Goal: Task Accomplishment & Management: Use online tool/utility

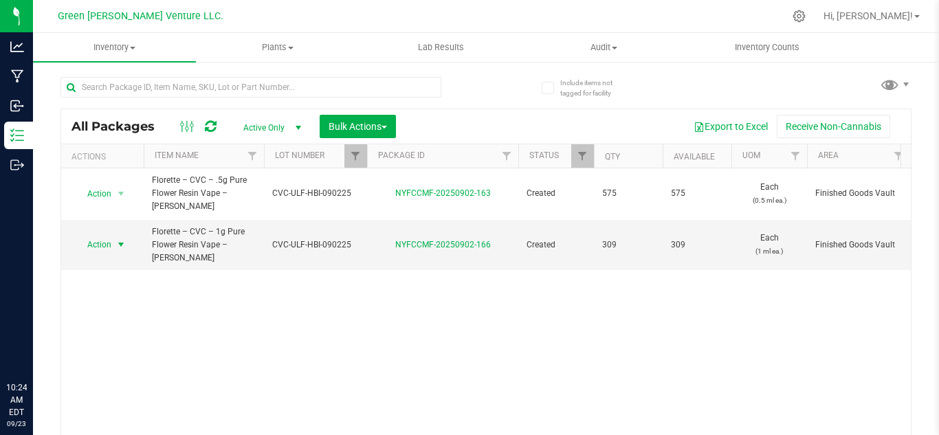
click at [342, 144] on th "Lot Number" at bounding box center [315, 156] width 103 height 24
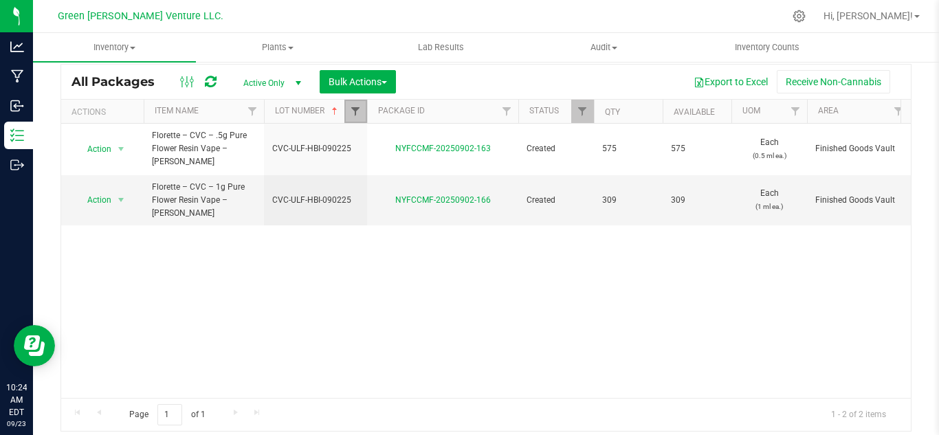
click at [359, 111] on span "Filter" at bounding box center [355, 111] width 11 height 11
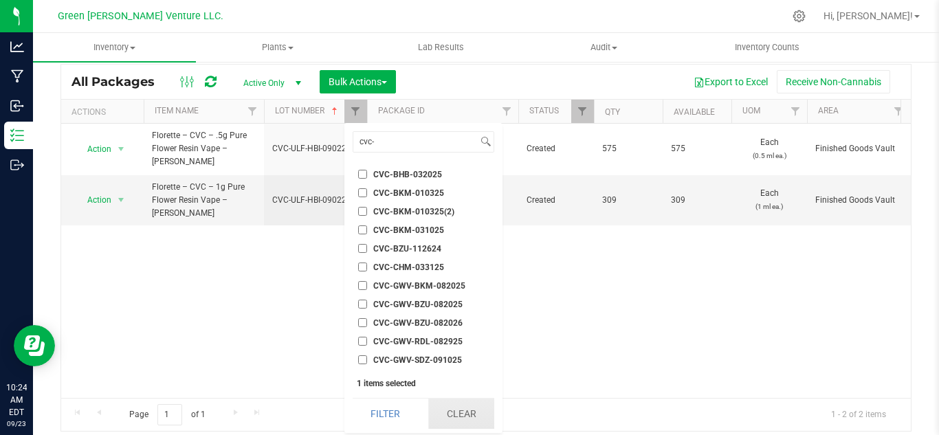
click at [465, 405] on button "Clear" at bounding box center [461, 414] width 66 height 30
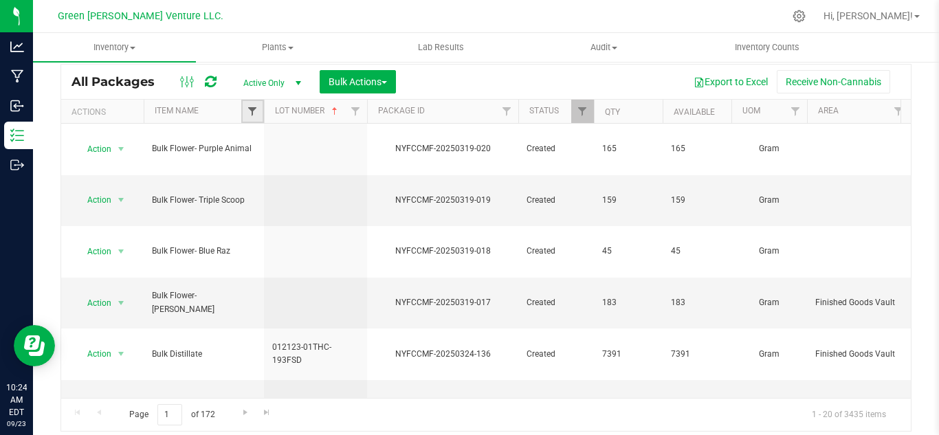
click at [254, 109] on span "Filter" at bounding box center [252, 111] width 11 height 11
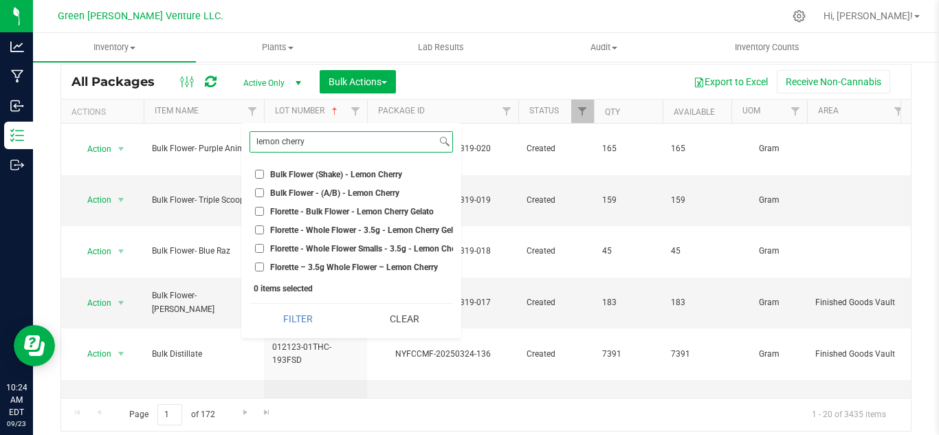
type input "lemon cherry"
click at [387, 265] on span "Florette – 3.5g Whole Flower – Lemon Cherry" at bounding box center [354, 267] width 168 height 8
click at [264, 265] on input "Florette – 3.5g Whole Flower – Lemon Cherry" at bounding box center [259, 267] width 9 height 9
checkbox input "true"
click at [353, 192] on span "Bulk Flower - (A/B) - Lemon Cherry" at bounding box center [334, 193] width 129 height 8
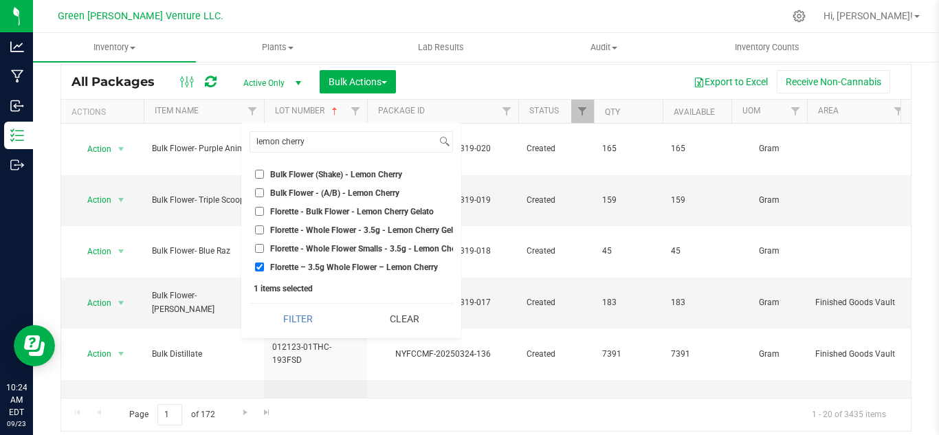
click at [264, 192] on input "Bulk Flower - (A/B) - Lemon Cherry" at bounding box center [259, 192] width 9 height 9
checkbox input "true"
click at [285, 334] on button "Filter" at bounding box center [297, 319] width 97 height 30
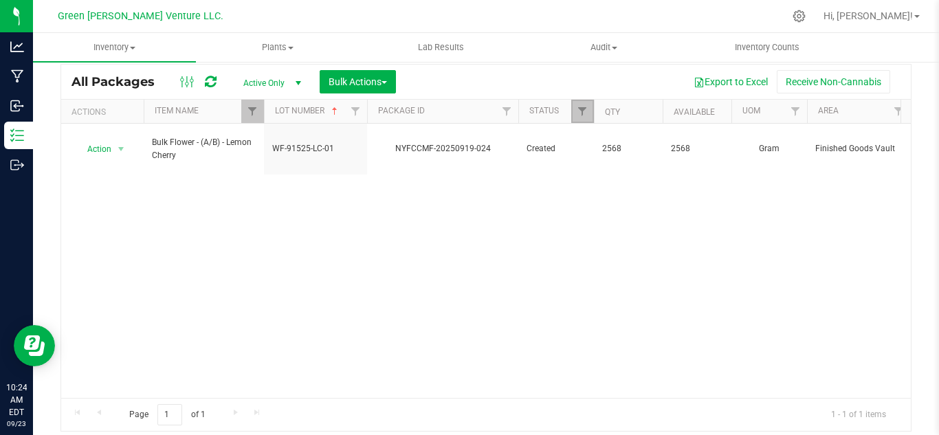
click at [583, 105] on link "Filter" at bounding box center [582, 111] width 23 height 23
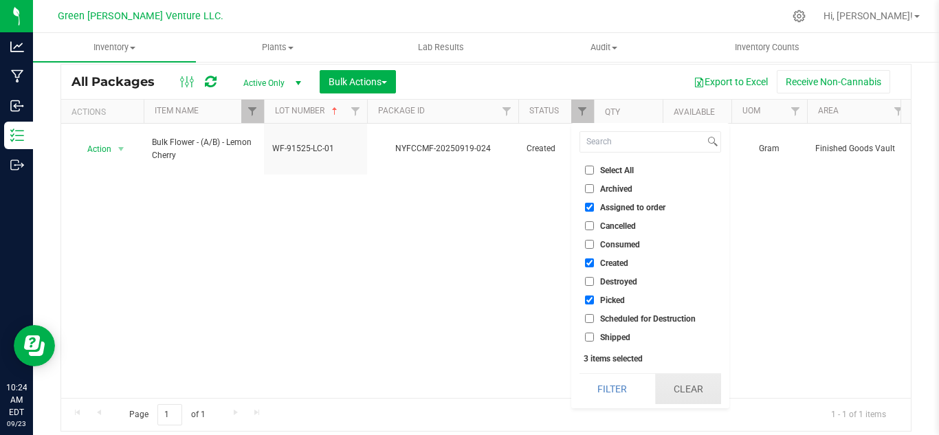
click at [687, 397] on button "Clear" at bounding box center [688, 389] width 66 height 30
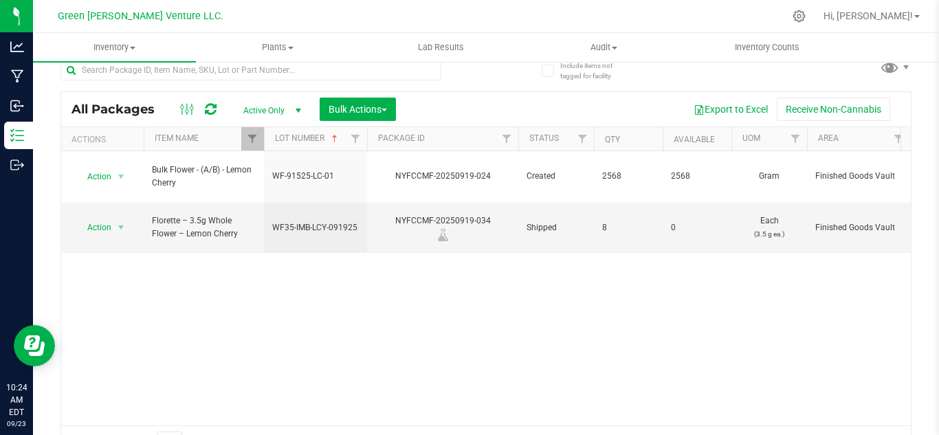
scroll to position [45, 0]
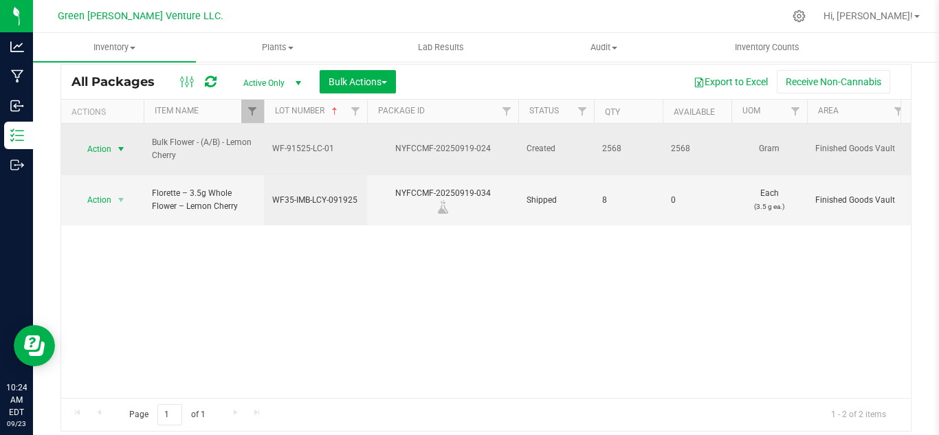
click at [93, 140] on span "Action" at bounding box center [93, 149] width 37 height 19
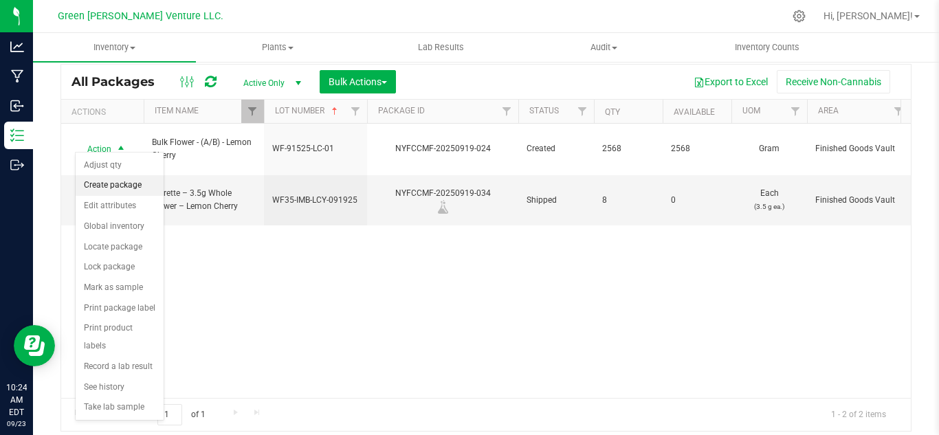
click at [129, 179] on li "Create package" at bounding box center [120, 185] width 88 height 21
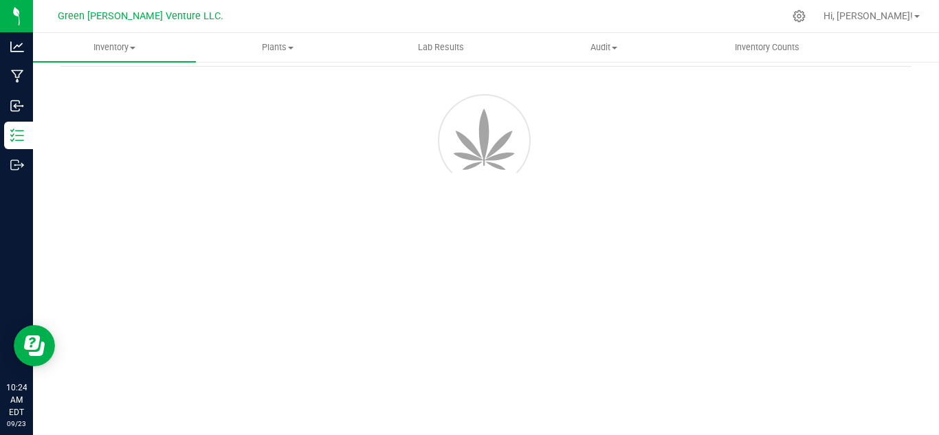
scroll to position [55, 0]
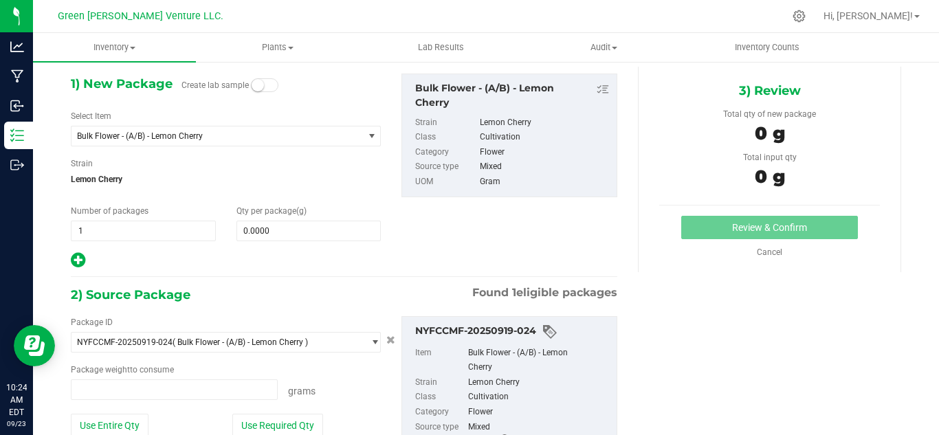
type input "0.0000 g"
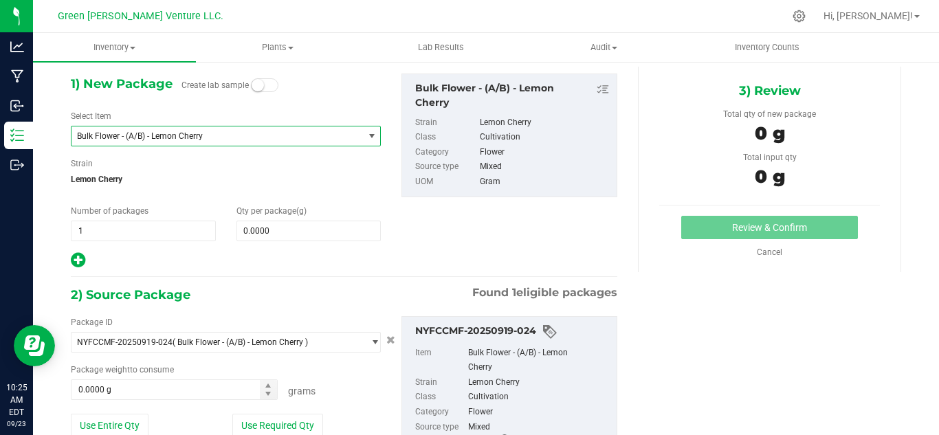
click at [190, 146] on span "Bulk Flower - (A/B) - Lemon Cherry" at bounding box center [226, 136] width 310 height 21
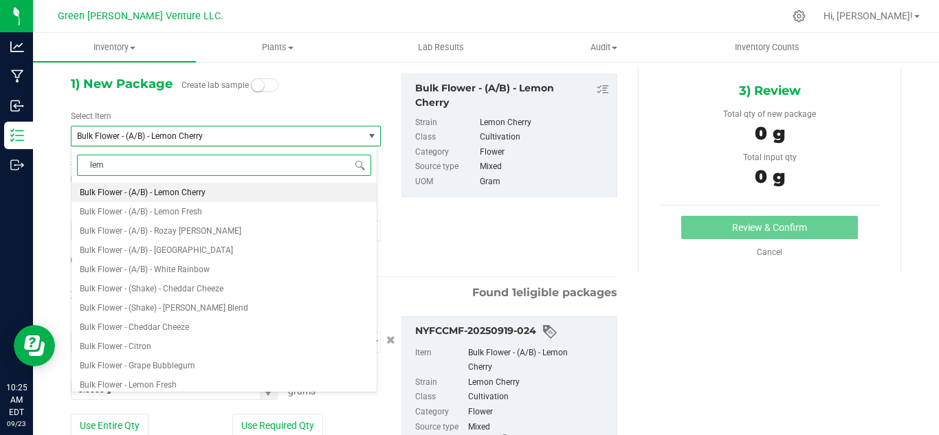
scroll to position [0, 0]
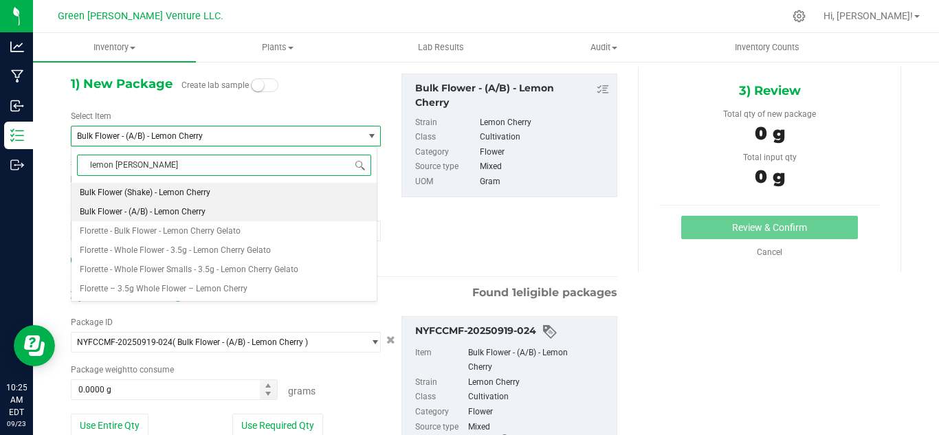
type input "lemon cherr"
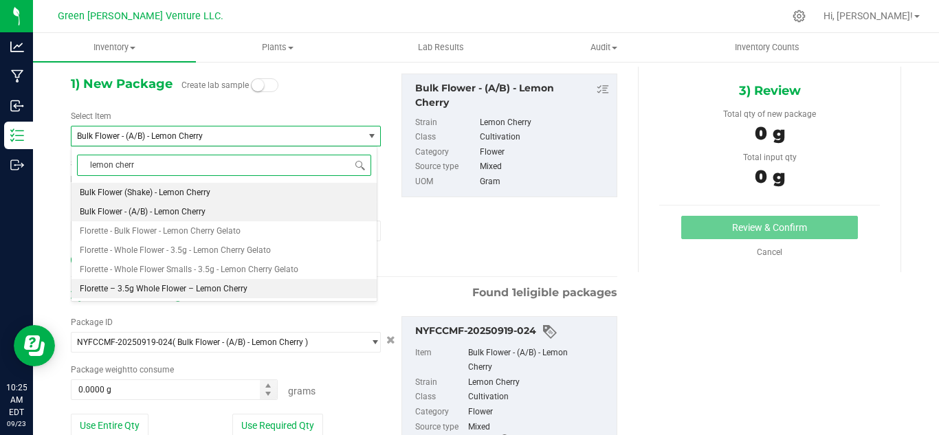
click at [229, 285] on span "Florette – 3.5g Whole Flower – Lemon Cherry" at bounding box center [164, 289] width 168 height 10
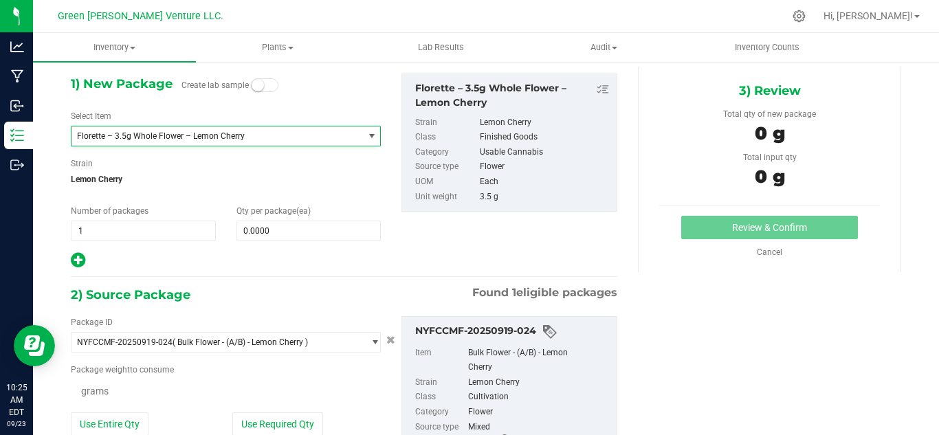
type input "0"
click at [282, 227] on span "0 0" at bounding box center [308, 231] width 145 height 21
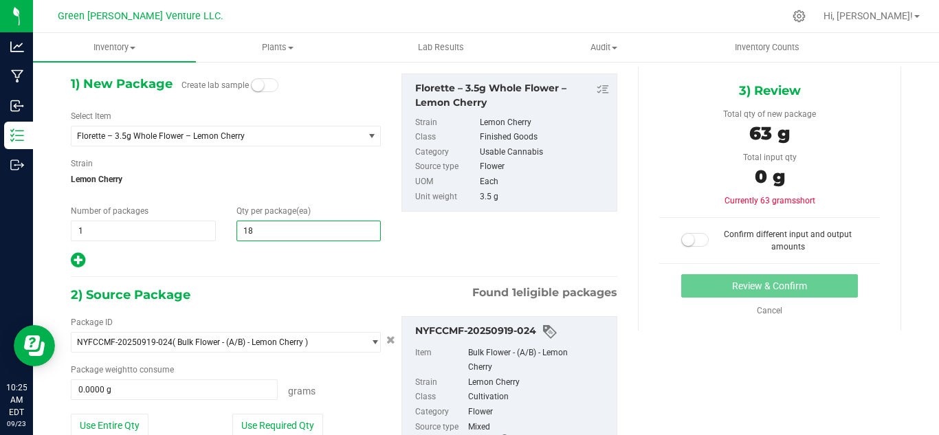
type input "180"
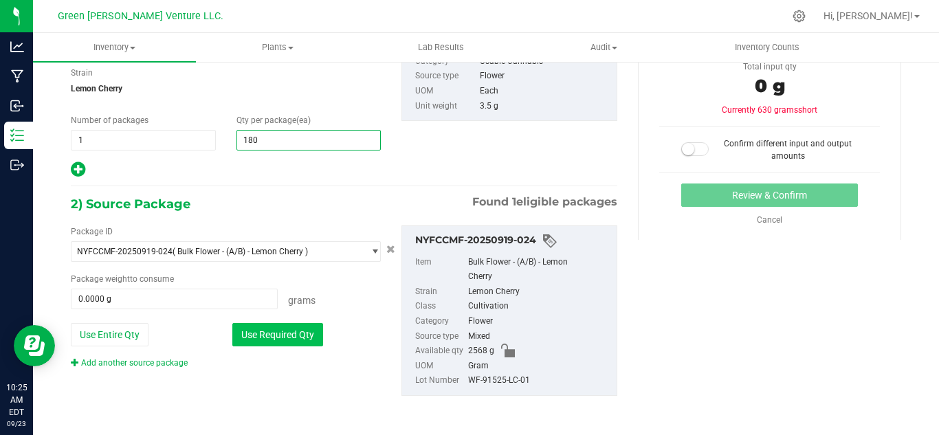
click at [295, 329] on button "Use Required Qty" at bounding box center [277, 334] width 91 height 23
type input "180"
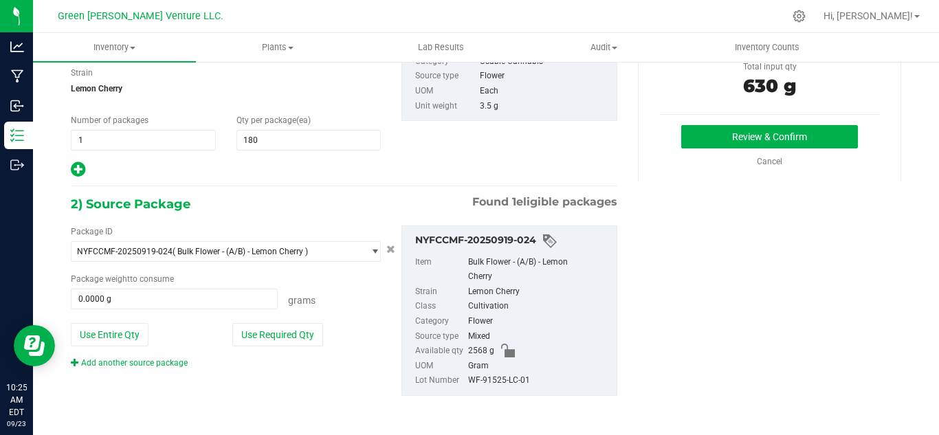
type input "630.0000 g"
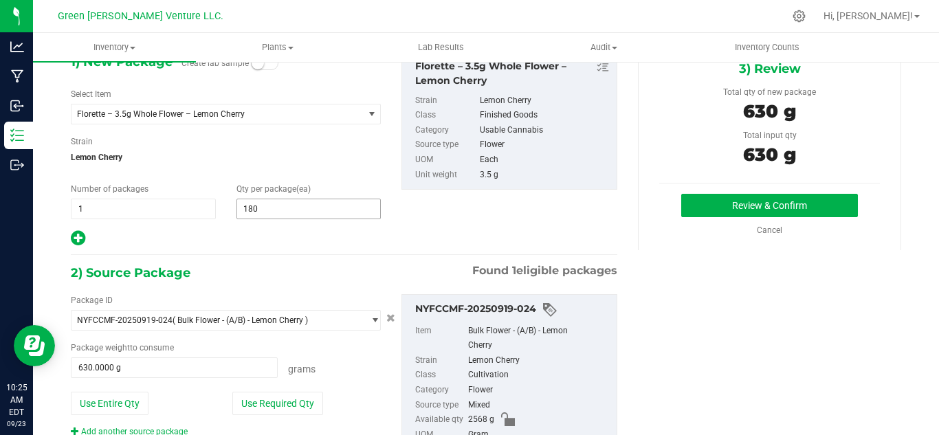
scroll to position [8, 0]
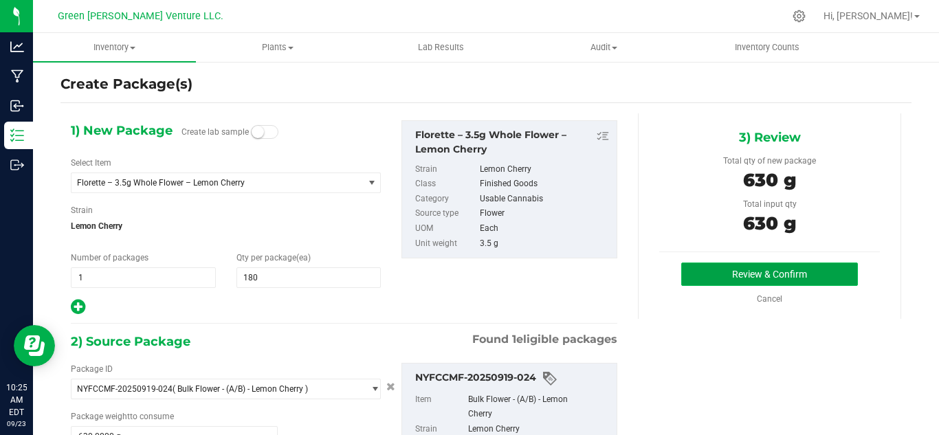
click at [687, 277] on button "Review & Confirm" at bounding box center [769, 274] width 177 height 23
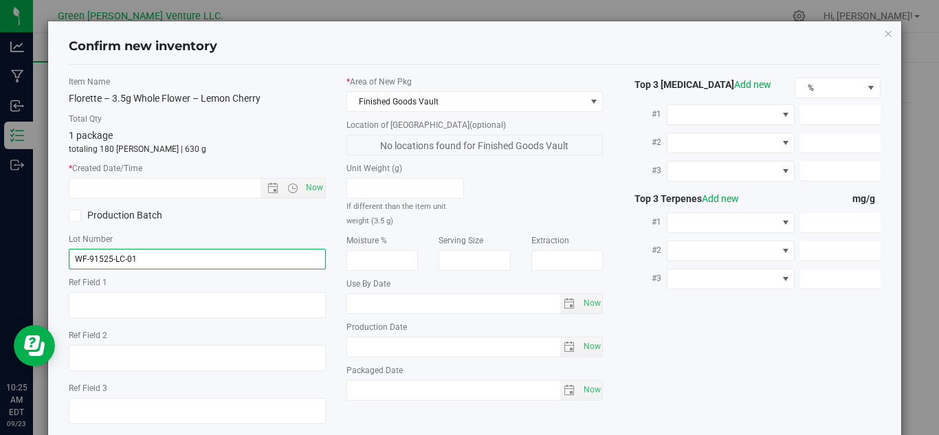
drag, startPoint x: 142, startPoint y: 259, endPoint x: 0, endPoint y: 250, distance: 141.9
click at [0, 252] on div "Confirm new inventory Item Name Florette – 3.5g Whole Flower – Lemon Cherry Tot…" at bounding box center [474, 217] width 949 height 435
paste input "WF35-IMB-LCY-091925"
type input "WF35-IMB-LCY-091925"
click at [311, 189] on span "Now" at bounding box center [313, 188] width 23 height 20
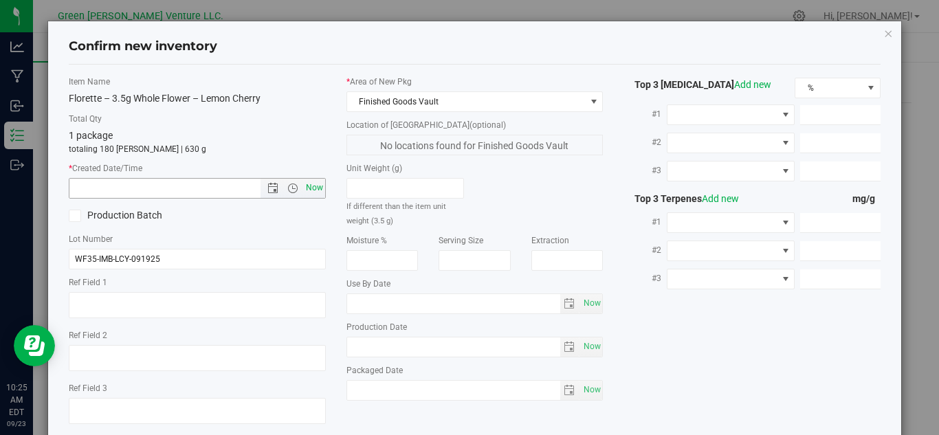
type input "9/23/2025 10:25 AM"
click at [69, 210] on span at bounding box center [75, 216] width 12 height 12
click at [0, 0] on input "Production Batch" at bounding box center [0, 0] width 0 height 0
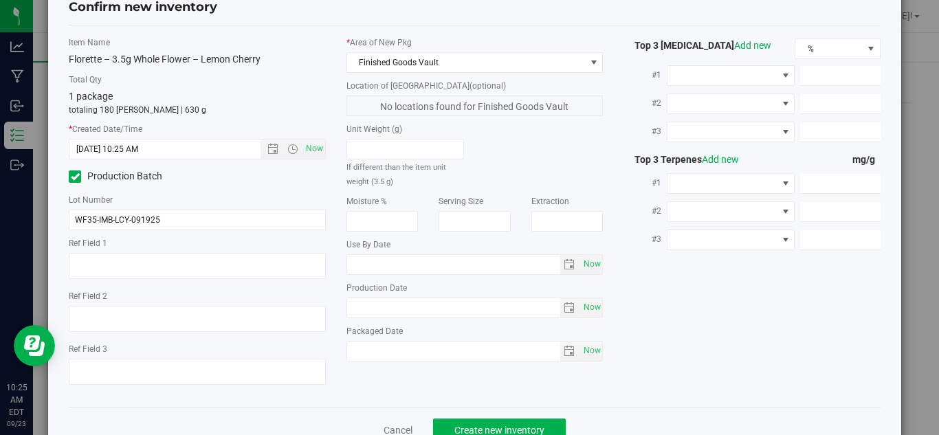
scroll to position [78, 0]
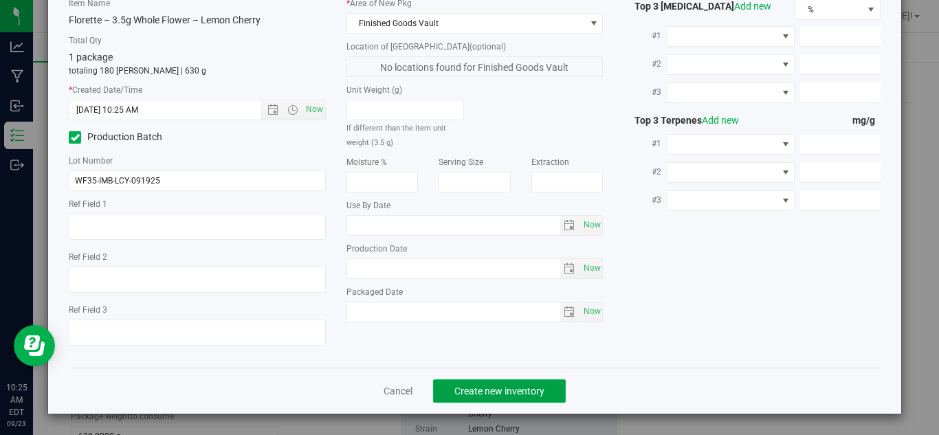
click at [504, 392] on span "Create new inventory" at bounding box center [499, 391] width 90 height 11
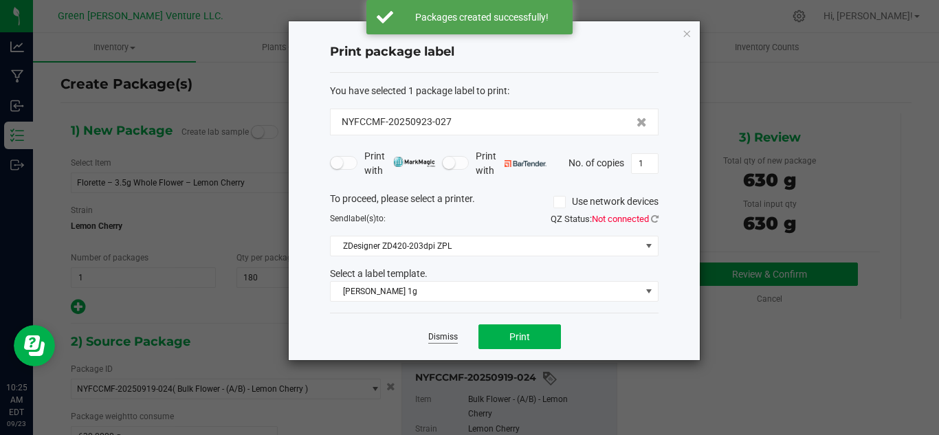
click at [438, 333] on link "Dismiss" at bounding box center [443, 337] width 30 height 12
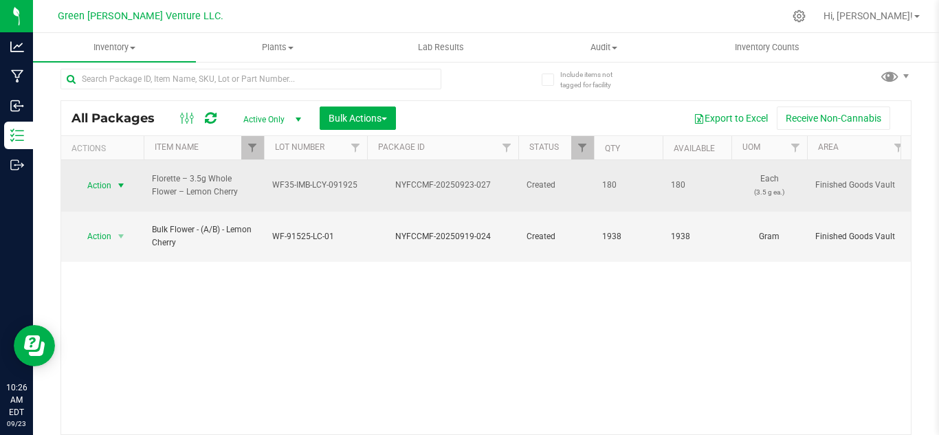
click at [110, 179] on span "Action" at bounding box center [93, 185] width 37 height 19
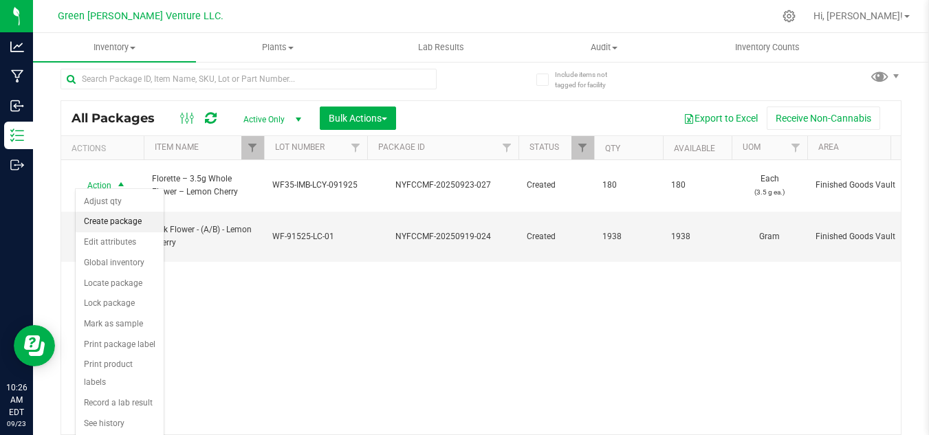
click at [115, 213] on li "Create package" at bounding box center [120, 222] width 88 height 21
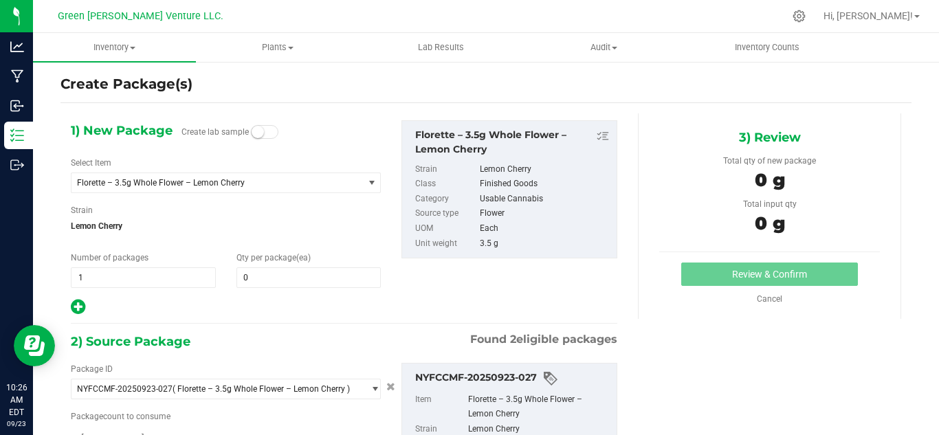
type input "0"
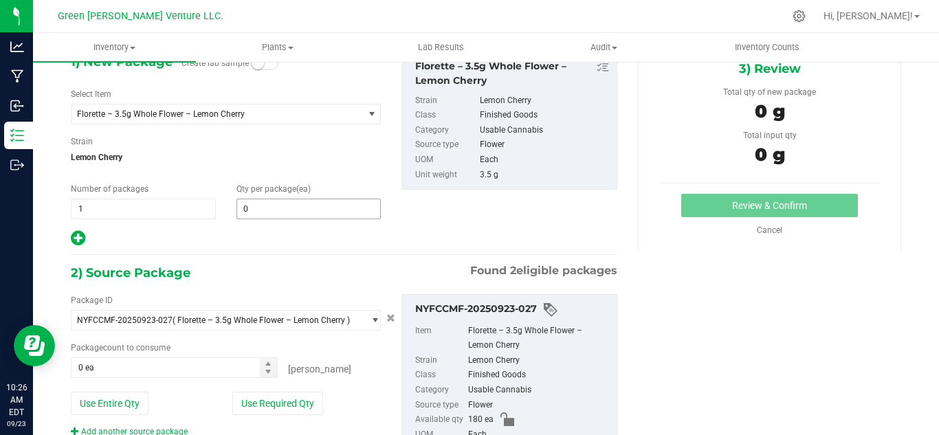
click at [275, 214] on span "0 0" at bounding box center [308, 209] width 145 height 21
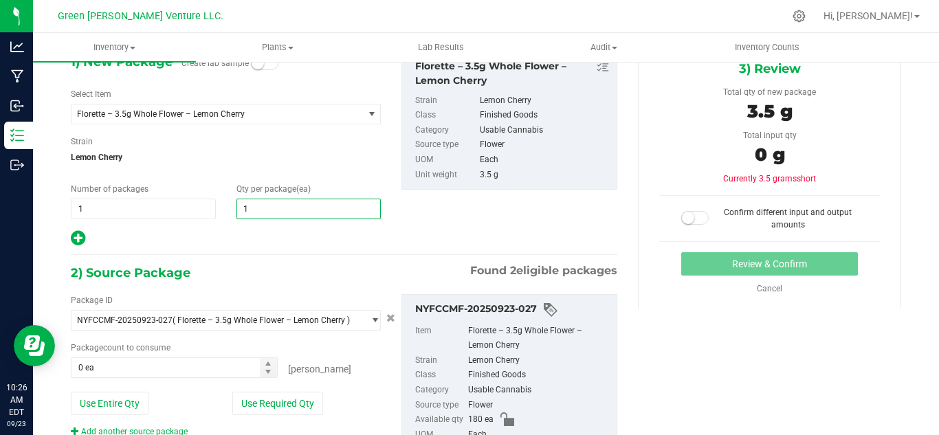
type input "12"
click at [240, 252] on div "1) New Package Create lab sample Select Item Florette – 3.5g Whole Flower – Lem…" at bounding box center [343, 277] width 567 height 464
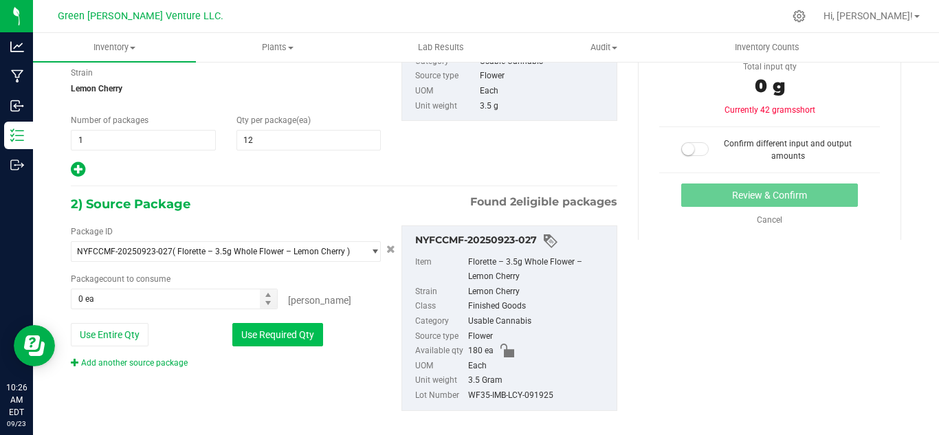
click at [279, 337] on button "Use Required Qty" at bounding box center [277, 334] width 91 height 23
type input "12 ea"
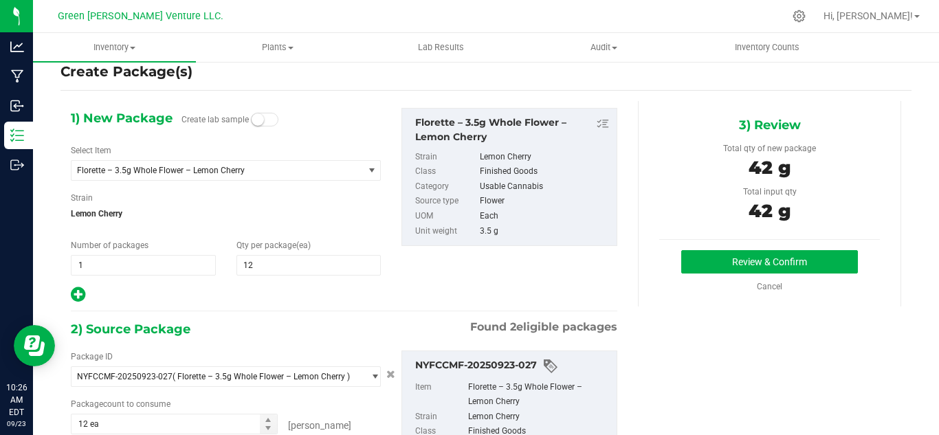
scroll to position [0, 0]
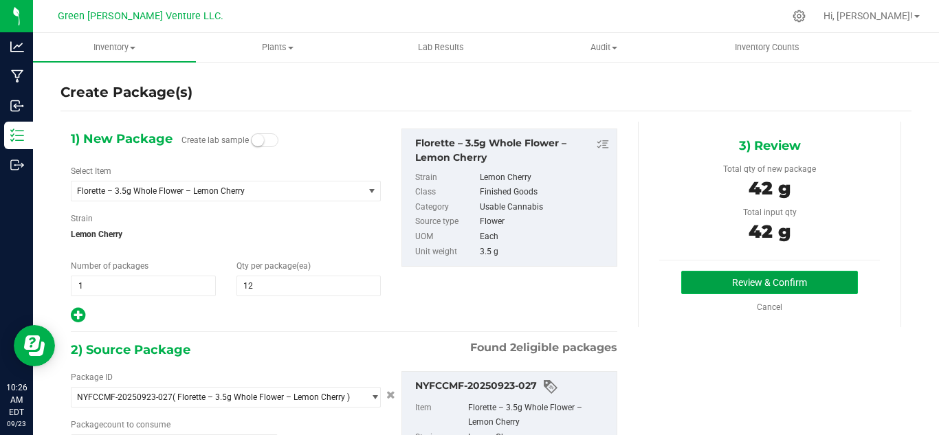
click at [726, 282] on button "Review & Confirm" at bounding box center [769, 282] width 177 height 23
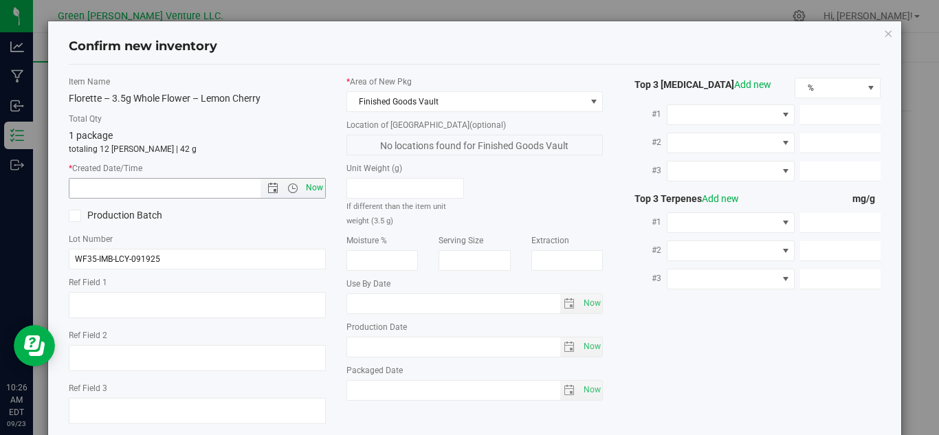
click at [314, 191] on span "Now" at bounding box center [313, 188] width 23 height 20
type input "9/23/2025 10:26 AM"
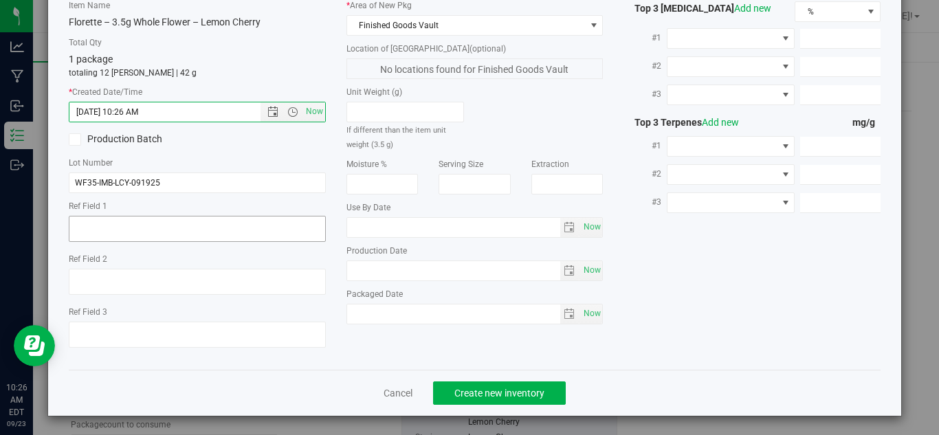
scroll to position [78, 0]
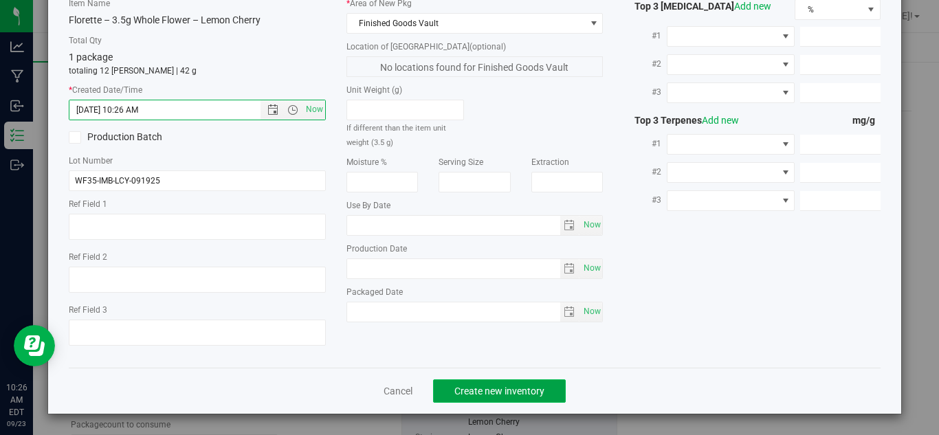
click at [482, 394] on span "Create new inventory" at bounding box center [499, 391] width 90 height 11
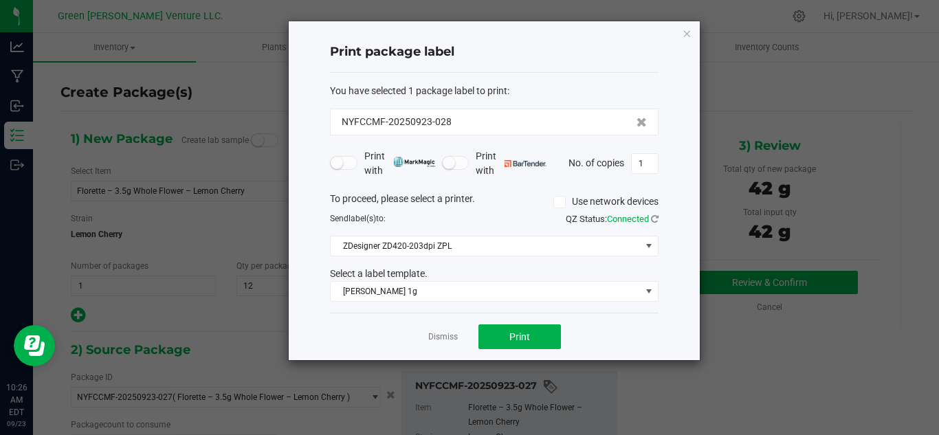
drag, startPoint x: 463, startPoint y: 119, endPoint x: 317, endPoint y: 135, distance: 147.2
click at [318, 134] on div "Print package label You have selected 1 package label to print : NYFCCMF-202509…" at bounding box center [494, 190] width 411 height 339
copy span "NYFCCMF-20250923-028"
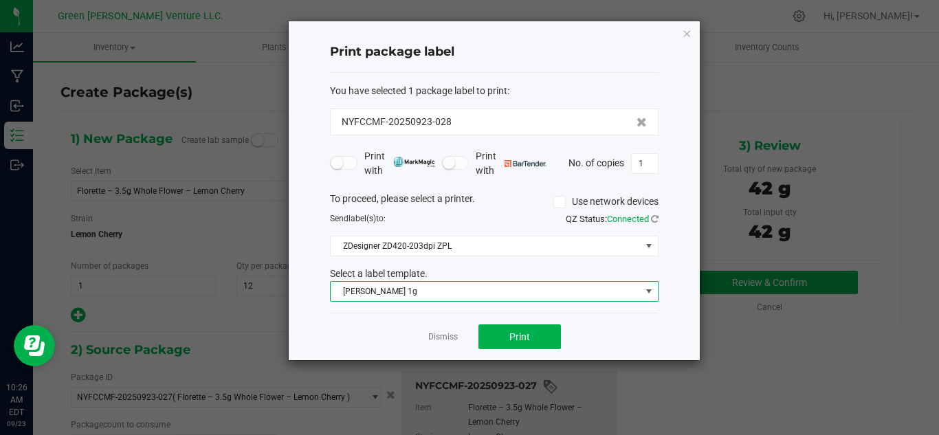
click at [348, 287] on span "Florette Vape 1g" at bounding box center [486, 291] width 310 height 19
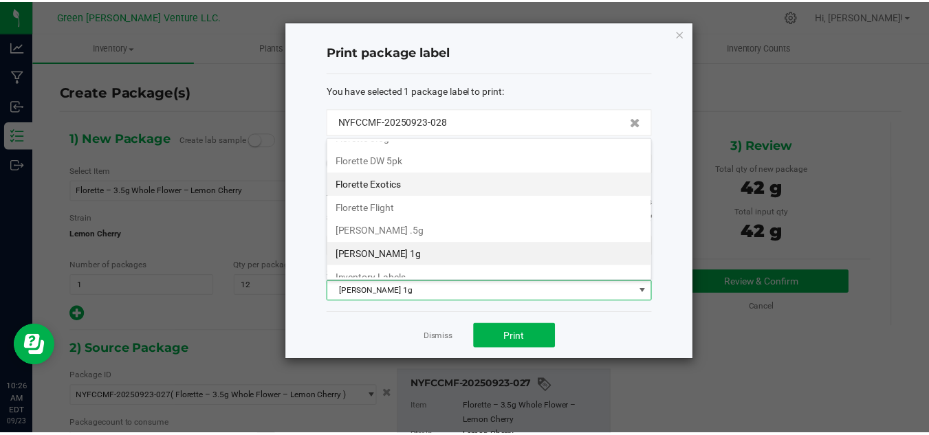
scroll to position [236, 0]
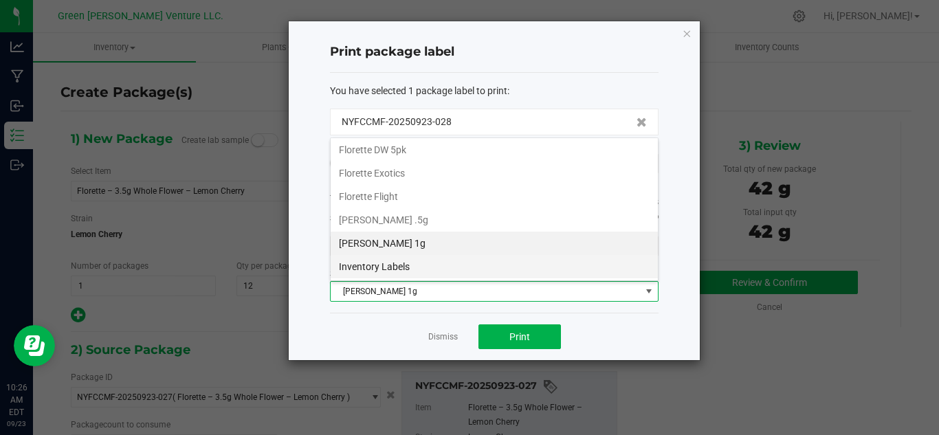
click at [403, 262] on li "Inventory Labels" at bounding box center [494, 266] width 327 height 23
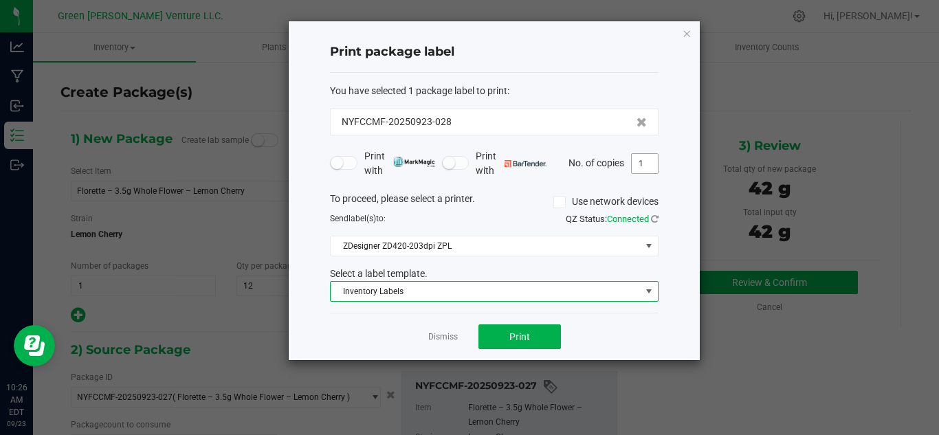
click at [651, 168] on input "1" at bounding box center [645, 163] width 26 height 19
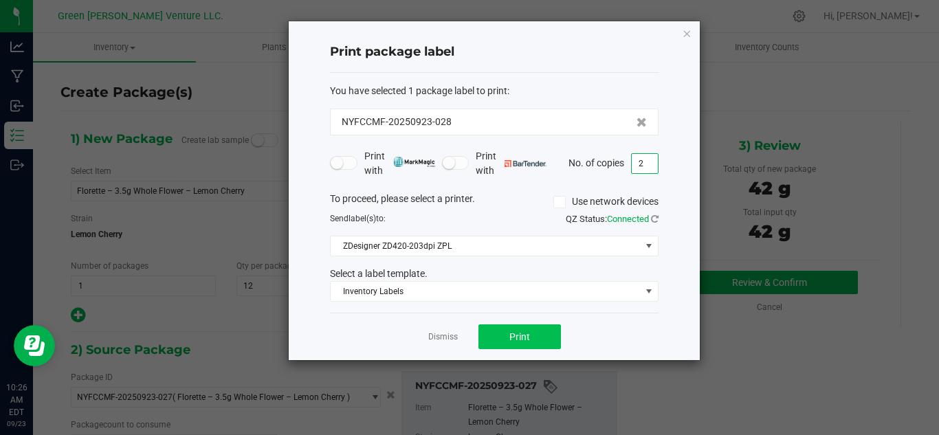
type input "2"
click at [537, 344] on button "Print" at bounding box center [519, 336] width 82 height 25
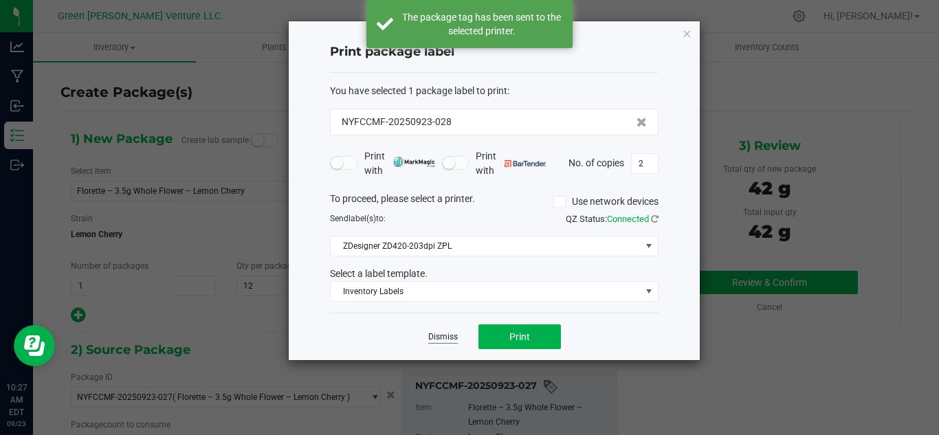
click at [438, 340] on link "Dismiss" at bounding box center [443, 337] width 30 height 12
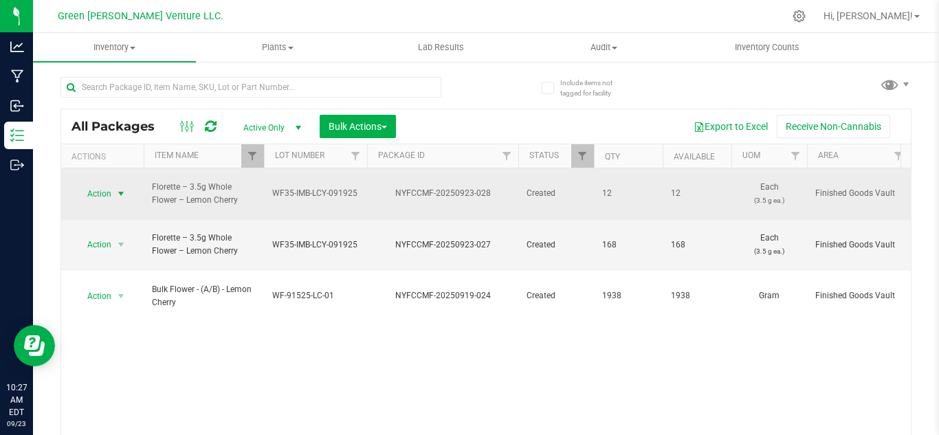
click at [116, 188] on span "select" at bounding box center [120, 193] width 11 height 11
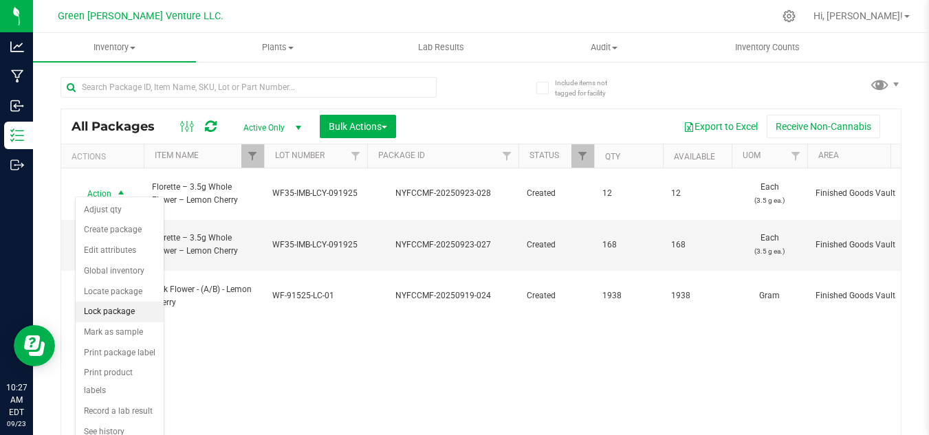
click at [120, 304] on li "Lock package" at bounding box center [120, 312] width 88 height 21
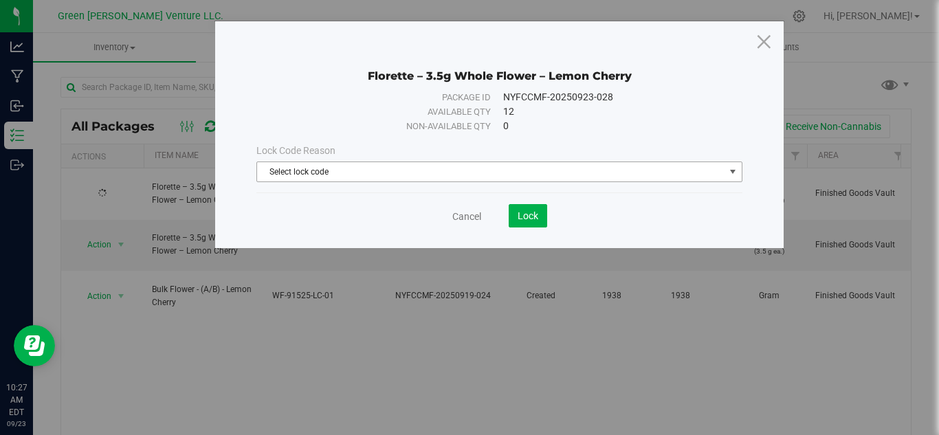
click at [404, 170] on span "Select lock code" at bounding box center [490, 171] width 467 height 19
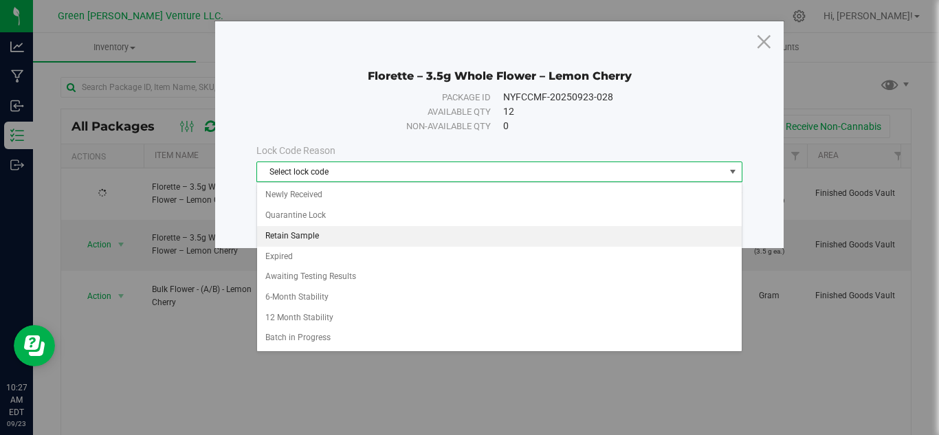
click at [300, 238] on li "Retain Sample" at bounding box center [499, 236] width 485 height 21
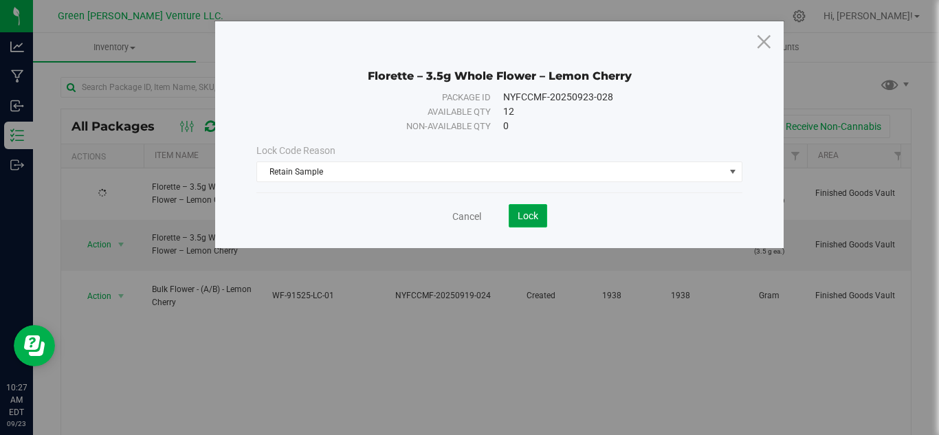
click at [522, 208] on button "Lock" at bounding box center [528, 215] width 38 height 23
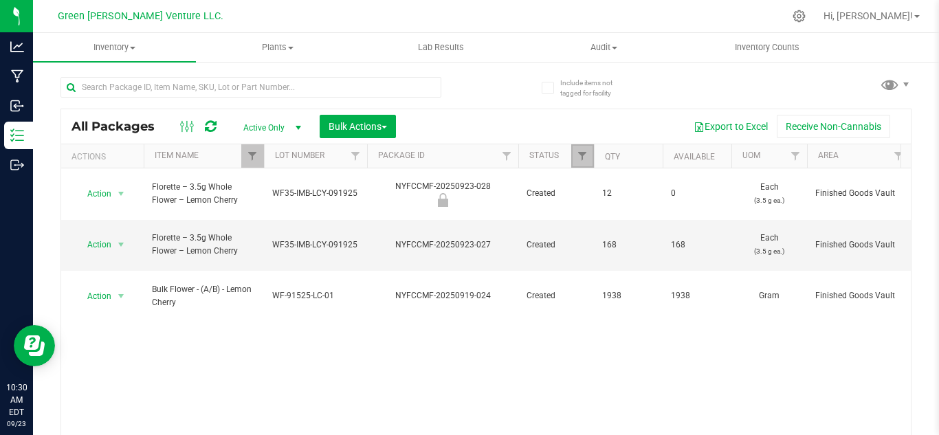
click at [582, 162] on link "Filter" at bounding box center [582, 155] width 23 height 23
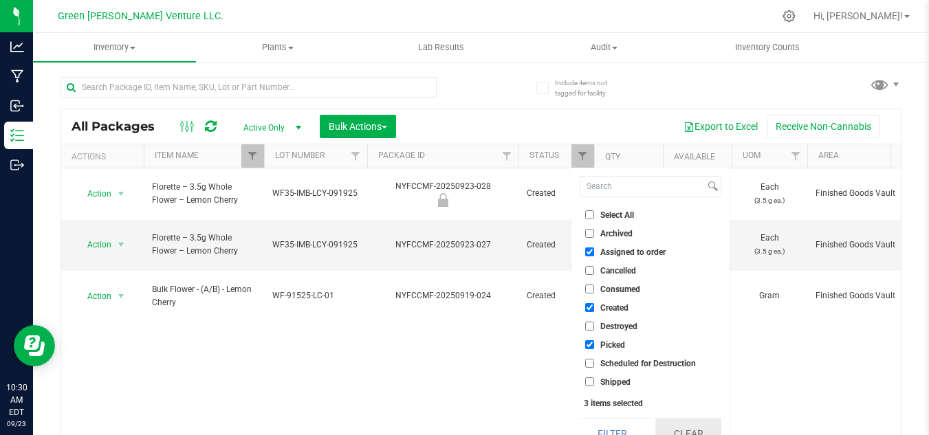
click at [676, 432] on button "Clear" at bounding box center [688, 434] width 66 height 30
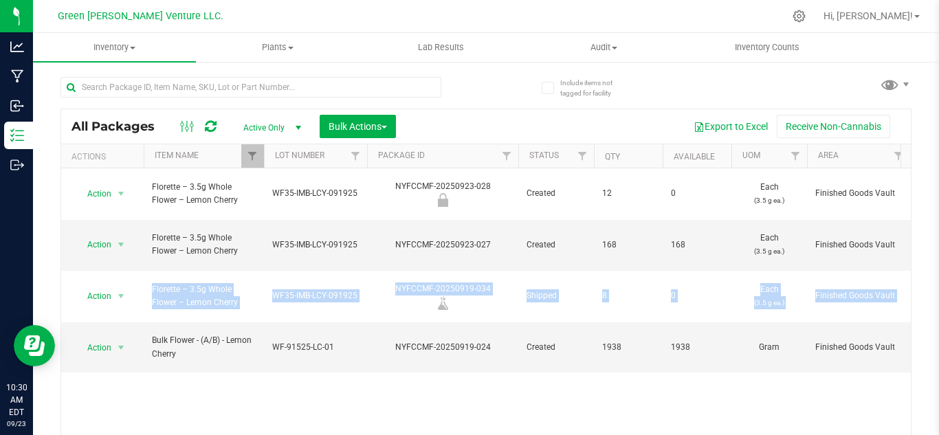
click at [159, 356] on div "Action Action Edit attributes Global inventory Locate package Mark as sample Pr…" at bounding box center [485, 305] width 849 height 274
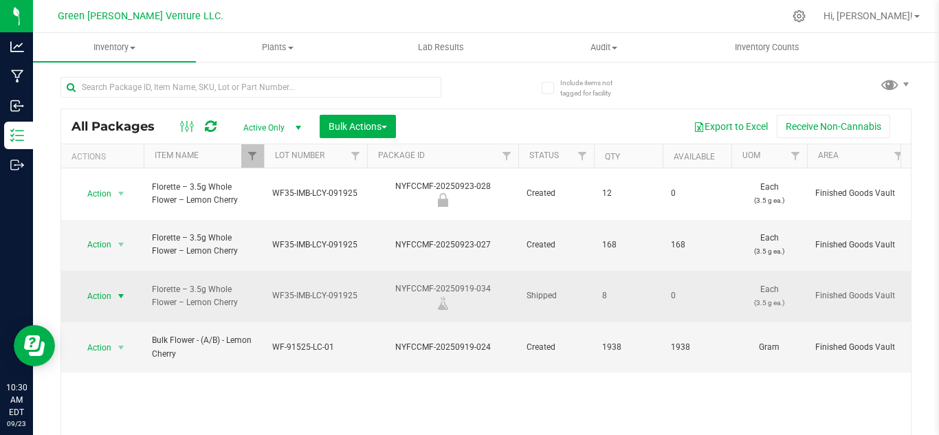
click at [109, 287] on span "Action" at bounding box center [93, 296] width 37 height 19
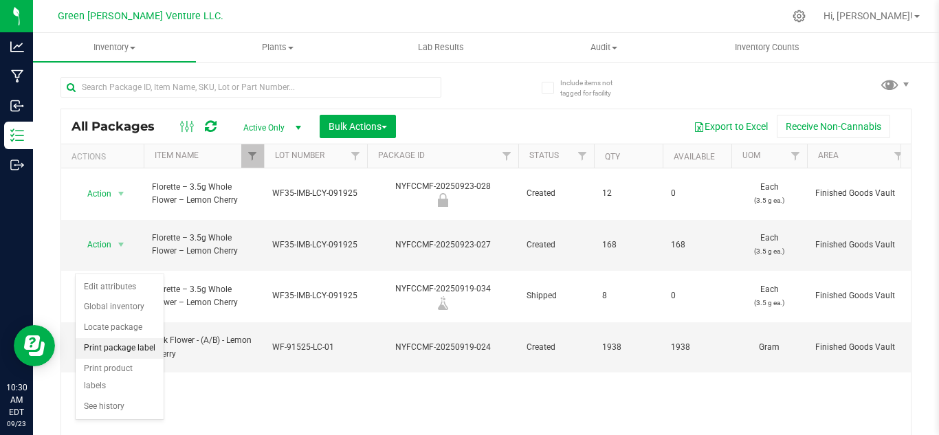
click at [115, 344] on li "Print package label" at bounding box center [120, 348] width 88 height 21
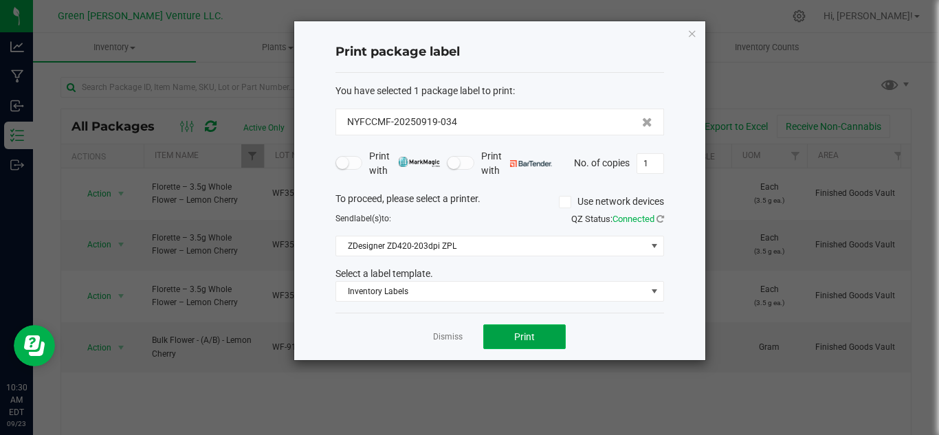
click at [498, 343] on button "Print" at bounding box center [524, 336] width 82 height 25
click at [441, 337] on link "Dismiss" at bounding box center [448, 337] width 30 height 12
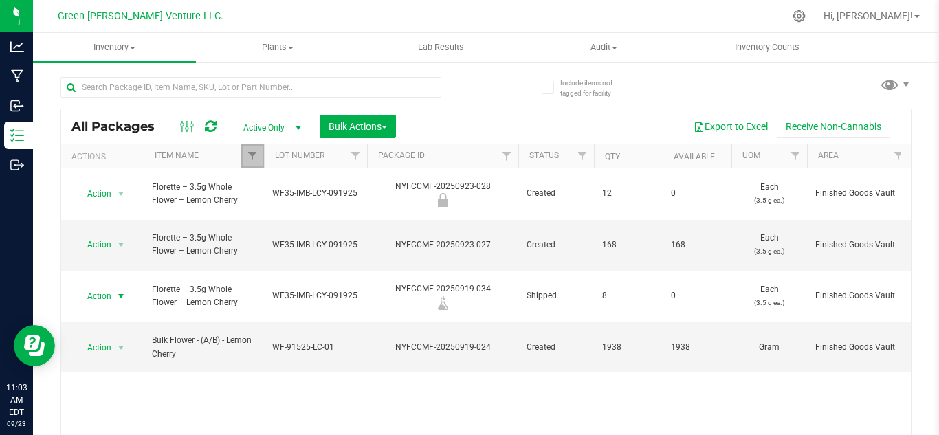
click at [247, 164] on link "Filter" at bounding box center [252, 155] width 23 height 23
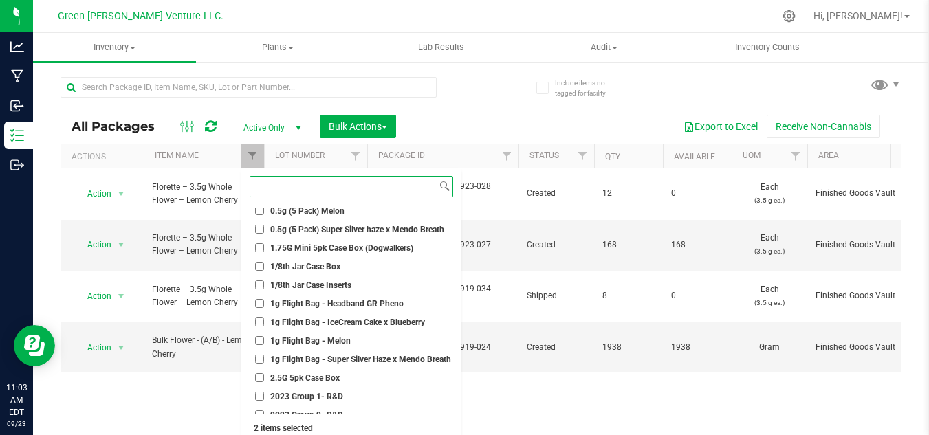
scroll to position [43, 0]
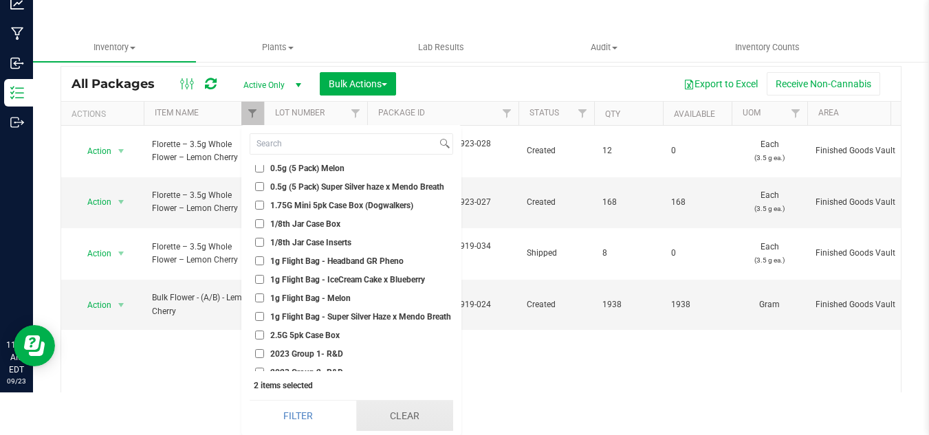
click at [412, 410] on button "Clear" at bounding box center [404, 416] width 97 height 30
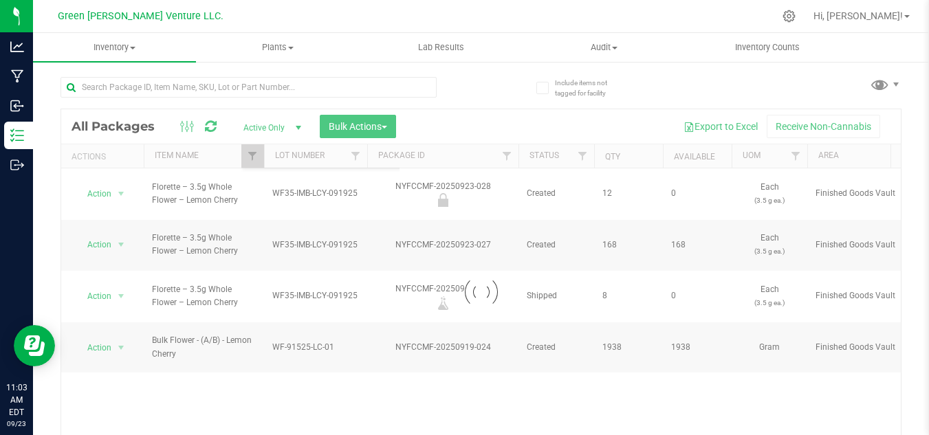
scroll to position [0, 0]
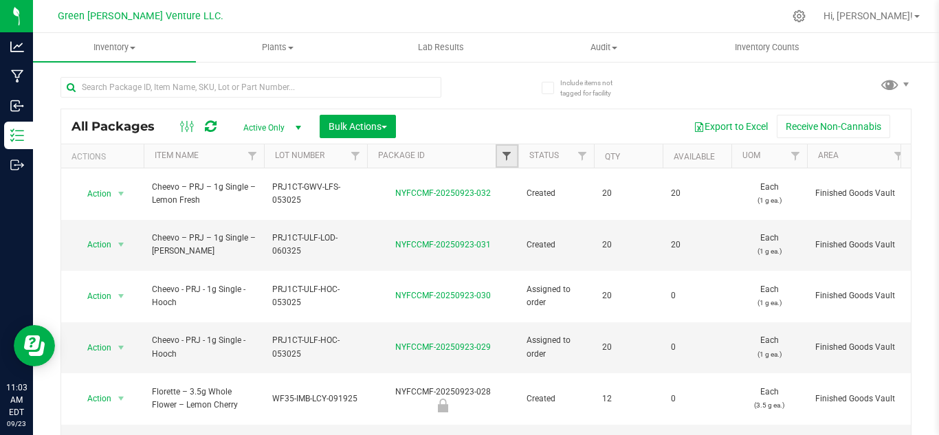
click at [511, 155] on span "Filter" at bounding box center [506, 156] width 11 height 11
click at [356, 150] on link "Filter" at bounding box center [355, 155] width 23 height 23
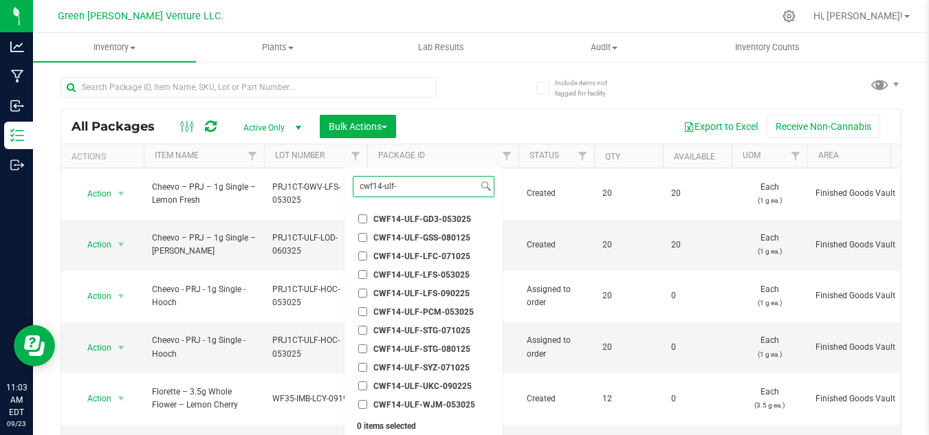
type input "cwf14-ulf-"
click at [406, 237] on span "CWF14-ULF-GSS-080125" at bounding box center [421, 238] width 97 height 8
click at [367, 237] on input "CWF14-ULF-GSS-080125" at bounding box center [362, 237] width 9 height 9
checkbox input "true"
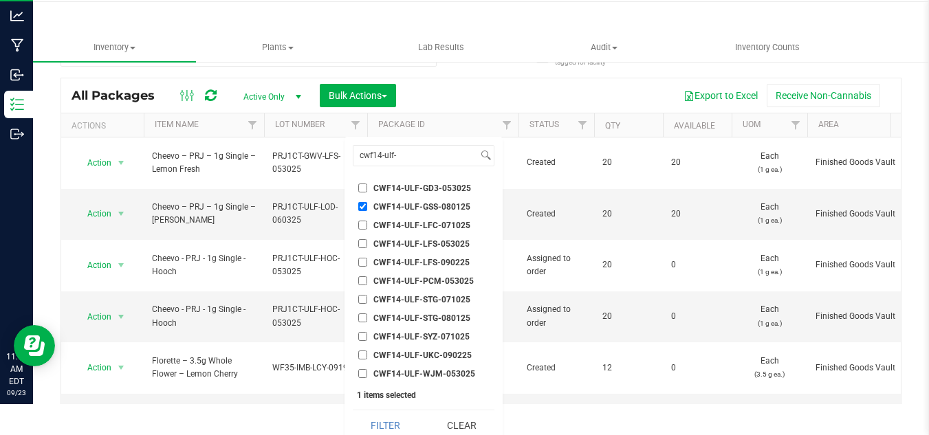
scroll to position [41, 0]
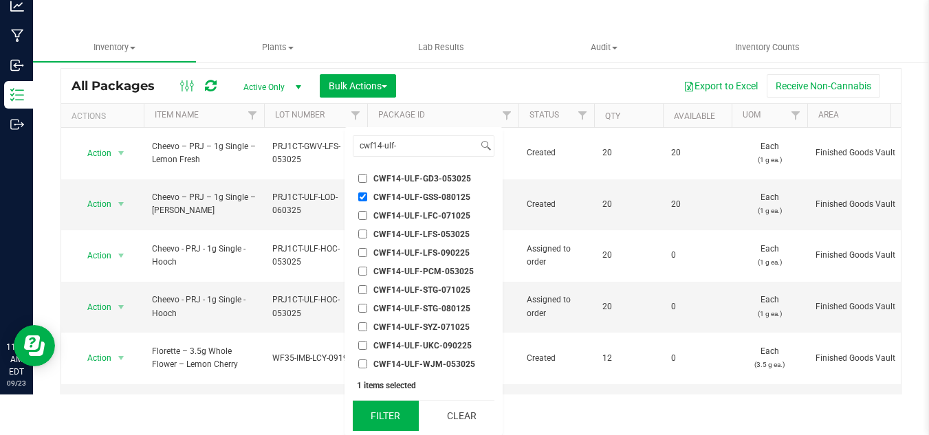
click at [386, 419] on button "Filter" at bounding box center [386, 416] width 66 height 30
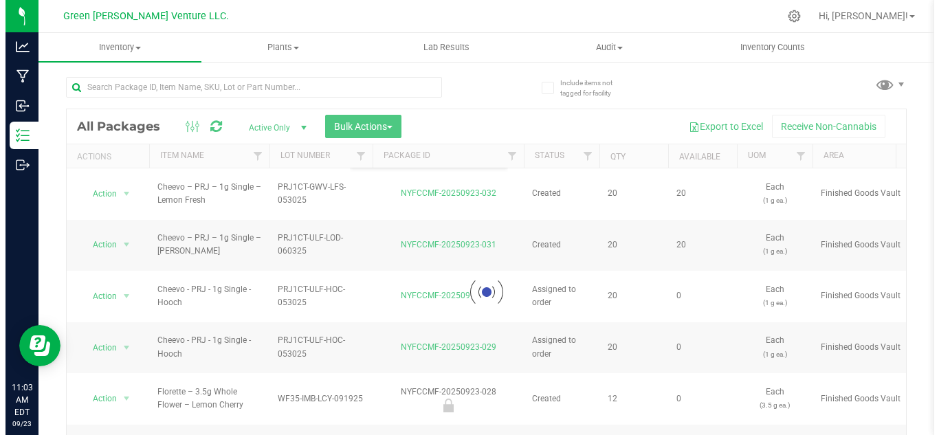
scroll to position [0, 0]
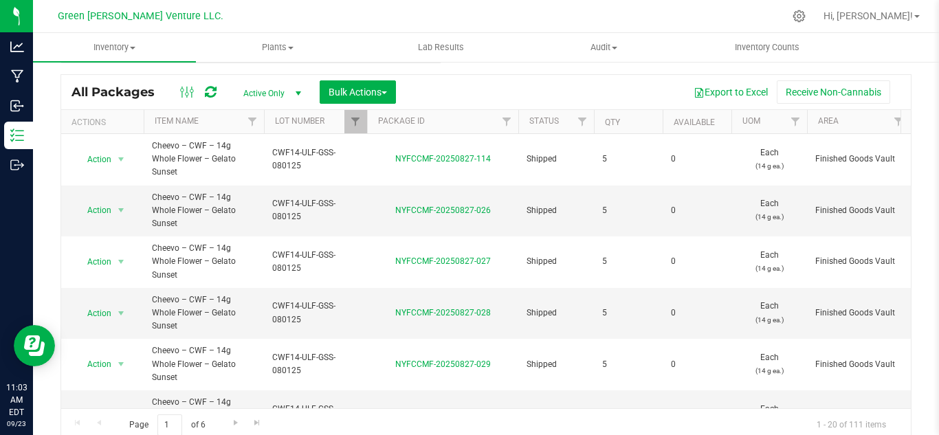
scroll to position [45, 0]
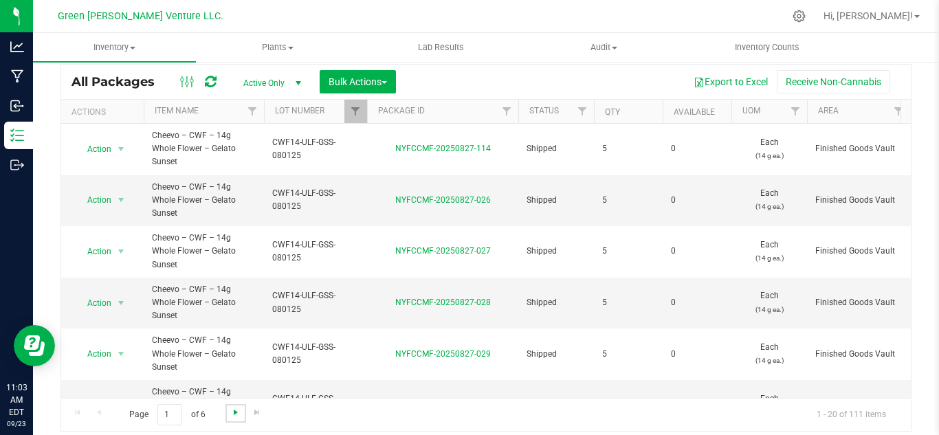
click at [235, 415] on span "Go to the next page" at bounding box center [235, 412] width 11 height 11
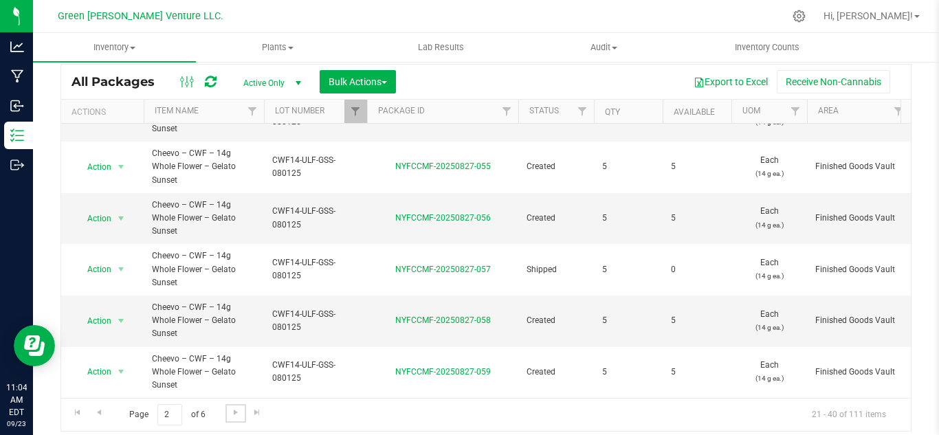
scroll to position [510, 0]
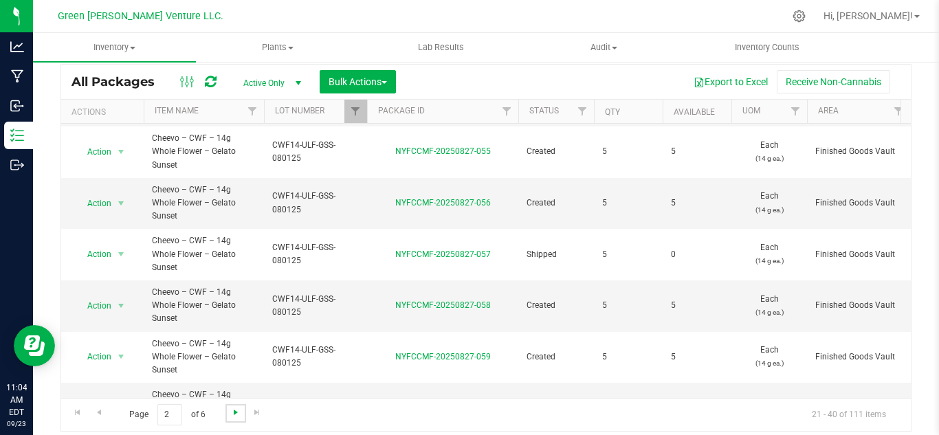
click at [236, 416] on span "Go to the next page" at bounding box center [235, 412] width 11 height 11
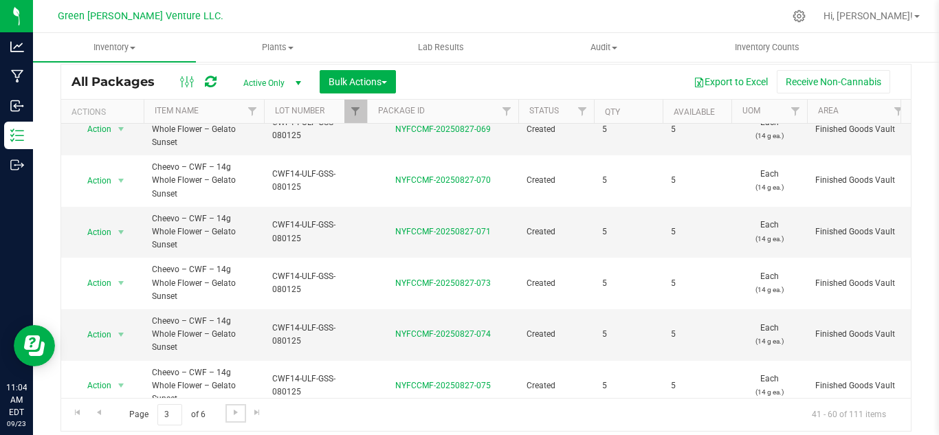
scroll to position [497, 0]
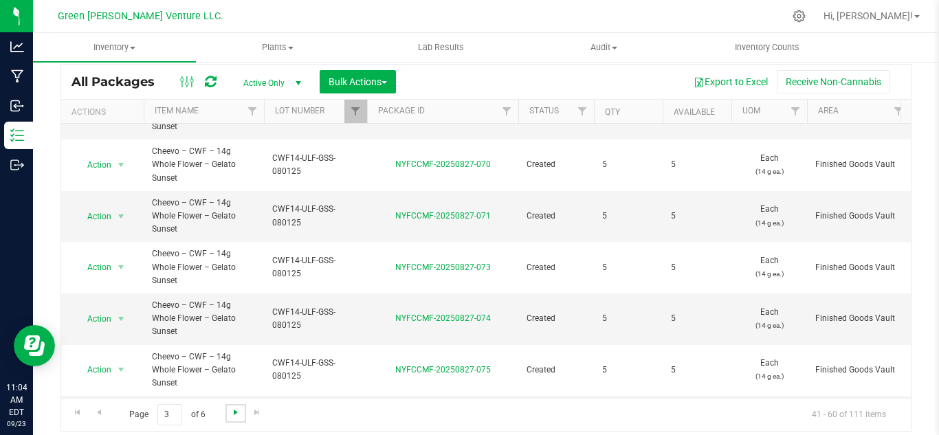
click at [230, 412] on span "Go to the next page" at bounding box center [235, 412] width 11 height 11
click at [109, 412] on span "Action" at bounding box center [93, 421] width 37 height 19
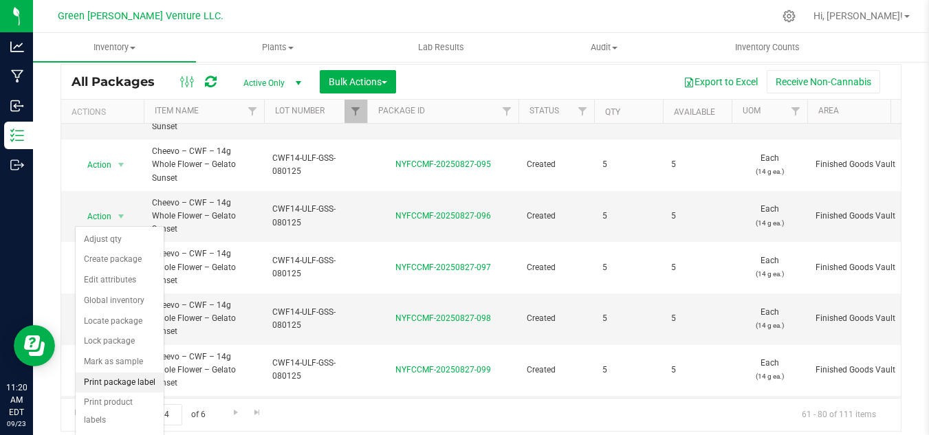
click at [117, 382] on li "Print package label" at bounding box center [120, 383] width 88 height 21
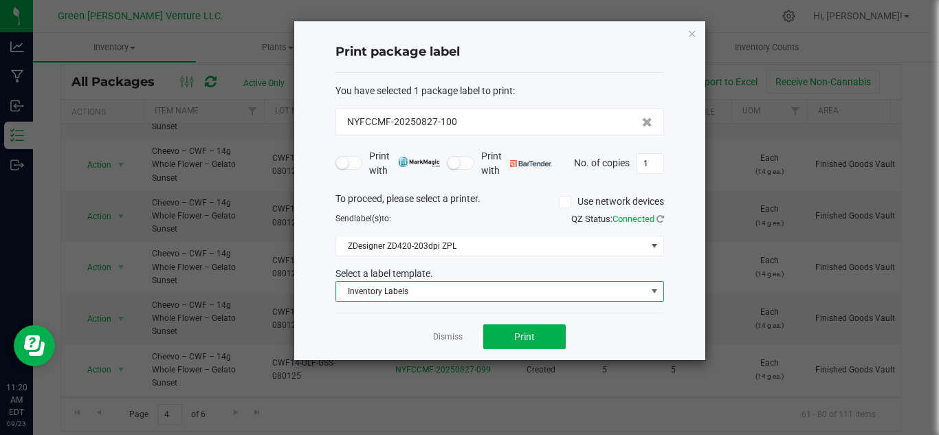
click at [411, 298] on span "Inventory Labels" at bounding box center [491, 291] width 310 height 19
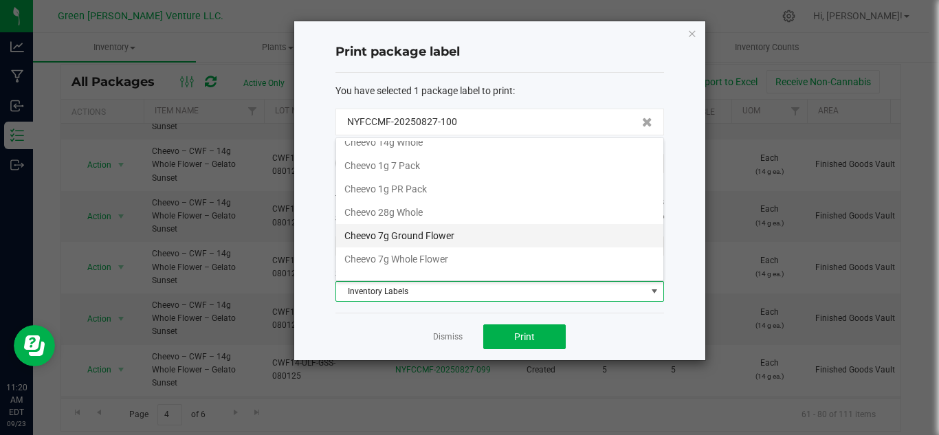
scroll to position [0, 0]
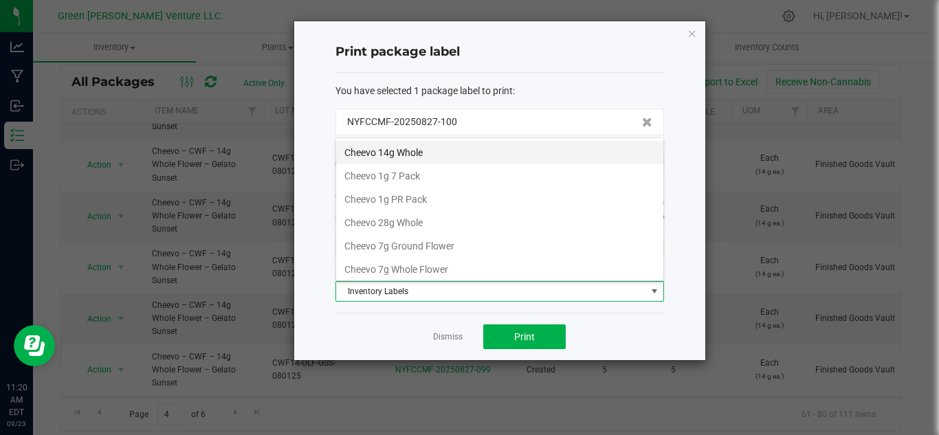
click at [420, 152] on li "Cheevo 14g Whole" at bounding box center [499, 152] width 327 height 23
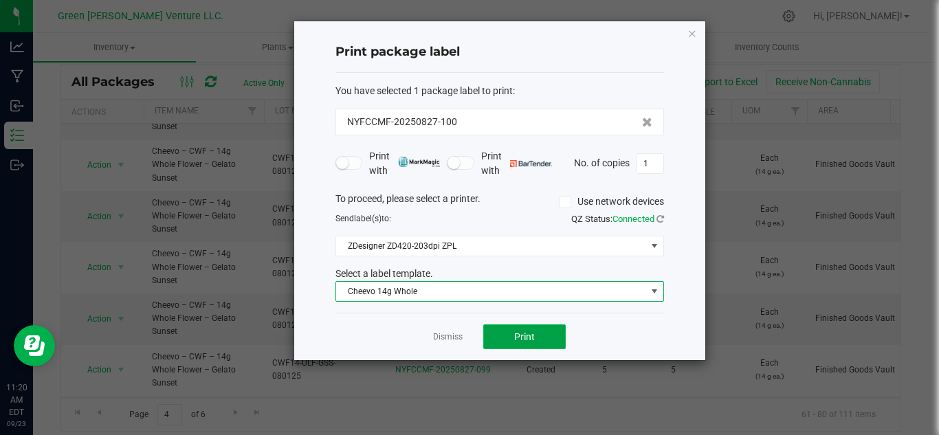
click at [560, 331] on button "Print" at bounding box center [524, 336] width 82 height 25
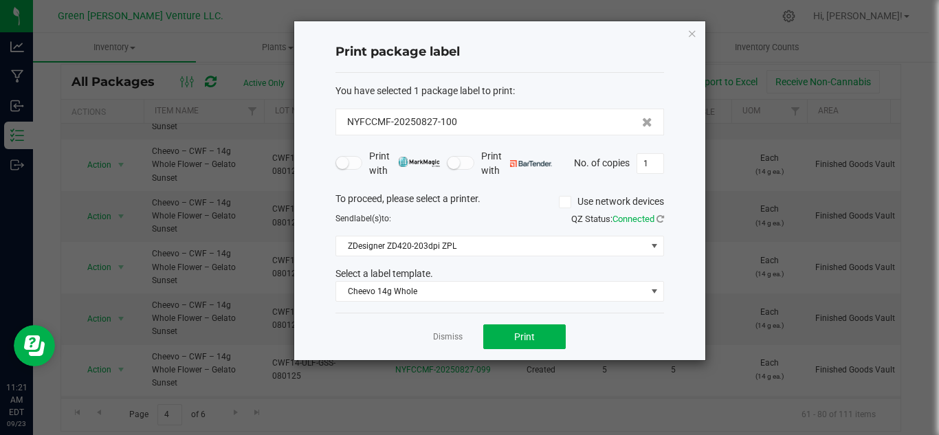
click at [698, 37] on div "Print package label You have selected 1 package label to print : NYFCCMF-202508…" at bounding box center [499, 190] width 411 height 339
click at [691, 35] on icon "button" at bounding box center [692, 33] width 10 height 16
